Goal: Navigation & Orientation: Find specific page/section

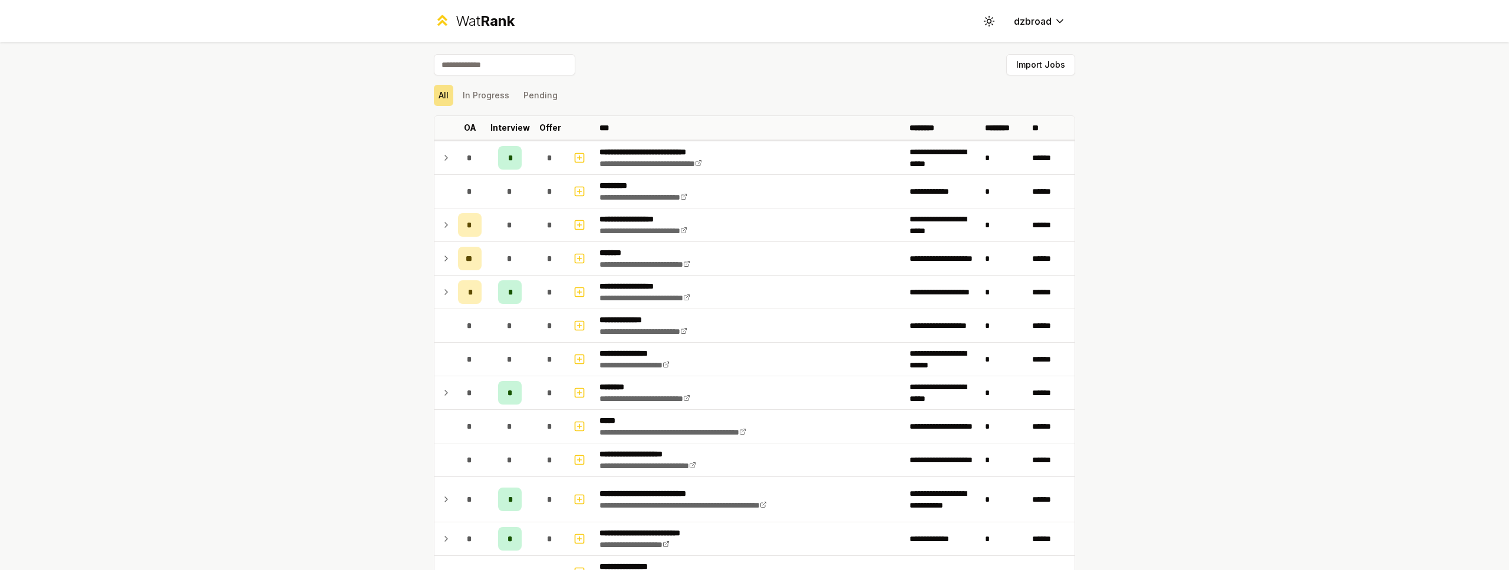
click at [303, 210] on div "**********" at bounding box center [754, 285] width 1509 height 570
